Goal: Information Seeking & Learning: Learn about a topic

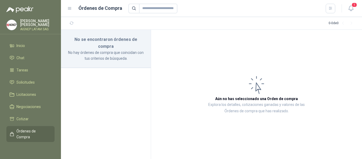
click at [33, 38] on menu "[PERSON_NAME] AIGNEP LATAM SAS Inicio Chat Tareas Solicitudes Licitaciones Nego…" at bounding box center [30, 79] width 61 height 159
click at [41, 48] on link "Inicio" at bounding box center [30, 45] width 48 height 10
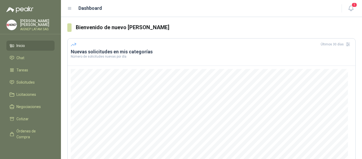
click at [69, 5] on div "Dashboard" at bounding box center [201, 7] width 268 height 7
click at [69, 8] on icon at bounding box center [69, 8] width 5 height 5
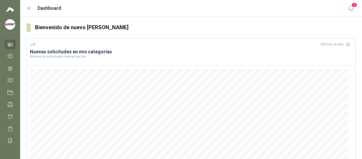
click at [31, 7] on icon at bounding box center [28, 8] width 5 height 5
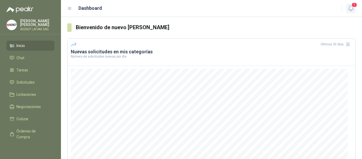
click at [347, 6] on icon "button" at bounding box center [350, 8] width 7 height 7
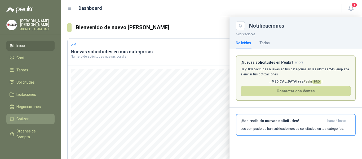
click at [25, 118] on span "Cotizar" at bounding box center [22, 119] width 12 height 6
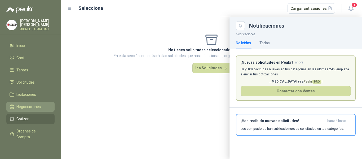
click at [35, 107] on span "Negociaciones" at bounding box center [28, 106] width 24 height 6
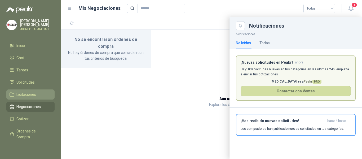
click at [30, 94] on span "Licitaciones" at bounding box center [26, 94] width 20 height 6
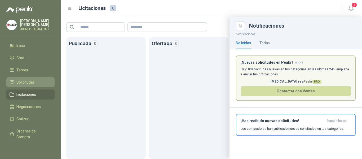
click at [32, 79] on span "Solicitudes" at bounding box center [25, 82] width 18 height 6
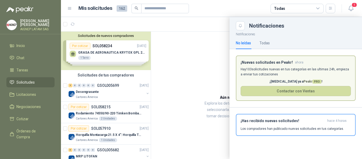
click at [119, 52] on div at bounding box center [211, 88] width 301 height 142
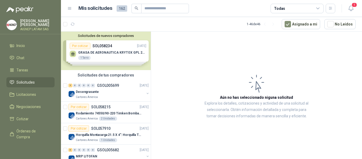
click at [123, 50] on div "Solicitudes de nuevos compradores Por cotizar SOL058234 [DATE] GRASA DE AERONAU…" at bounding box center [106, 50] width 90 height 38
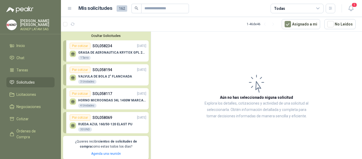
click at [103, 54] on p "GRASA DE AERONAUTICA KRYTOX GPL 207 (SE ADJUNTA IMAGEN DE REFERENCIA)" at bounding box center [112, 53] width 68 height 4
